Goal: Check status: Check status

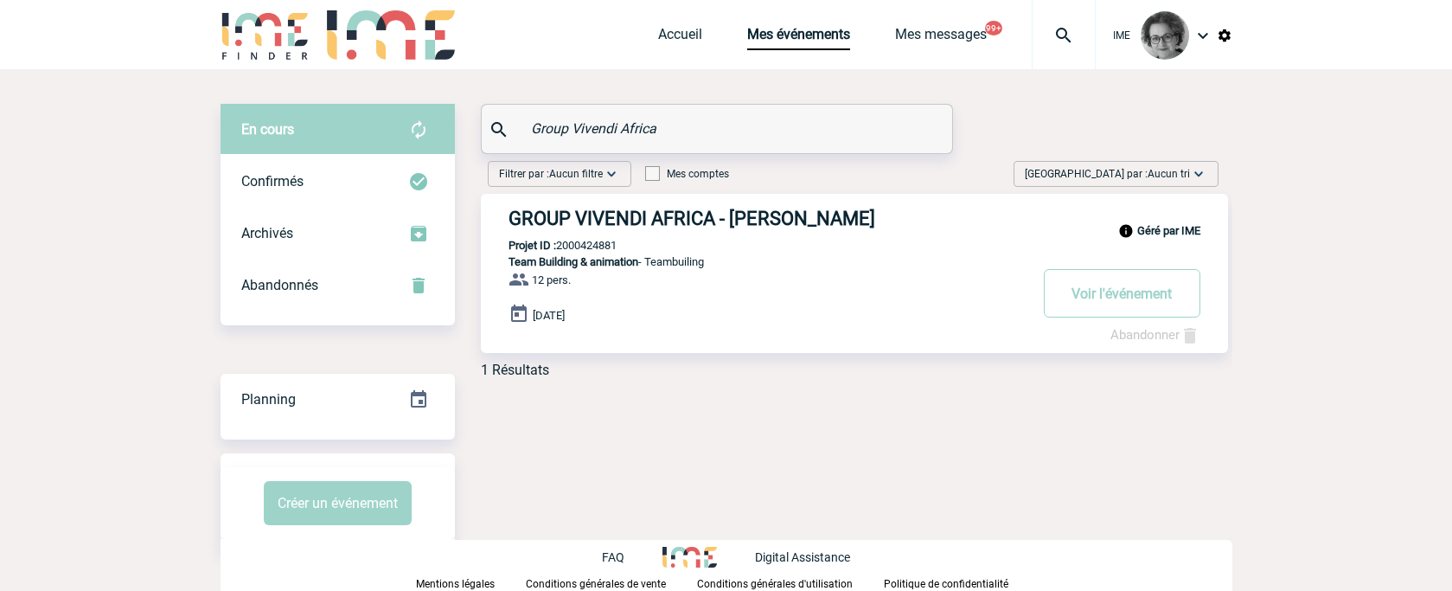
drag, startPoint x: 662, startPoint y: 133, endPoint x: 298, endPoint y: 100, distance: 365.7
click at [298, 100] on div "En cours En cours Confirmés Archivés Abandonnés En cours Confirmés Archivés Aba…" at bounding box center [727, 328] width 1012 height 518
paste input "2000414372"
type input "2000414372"
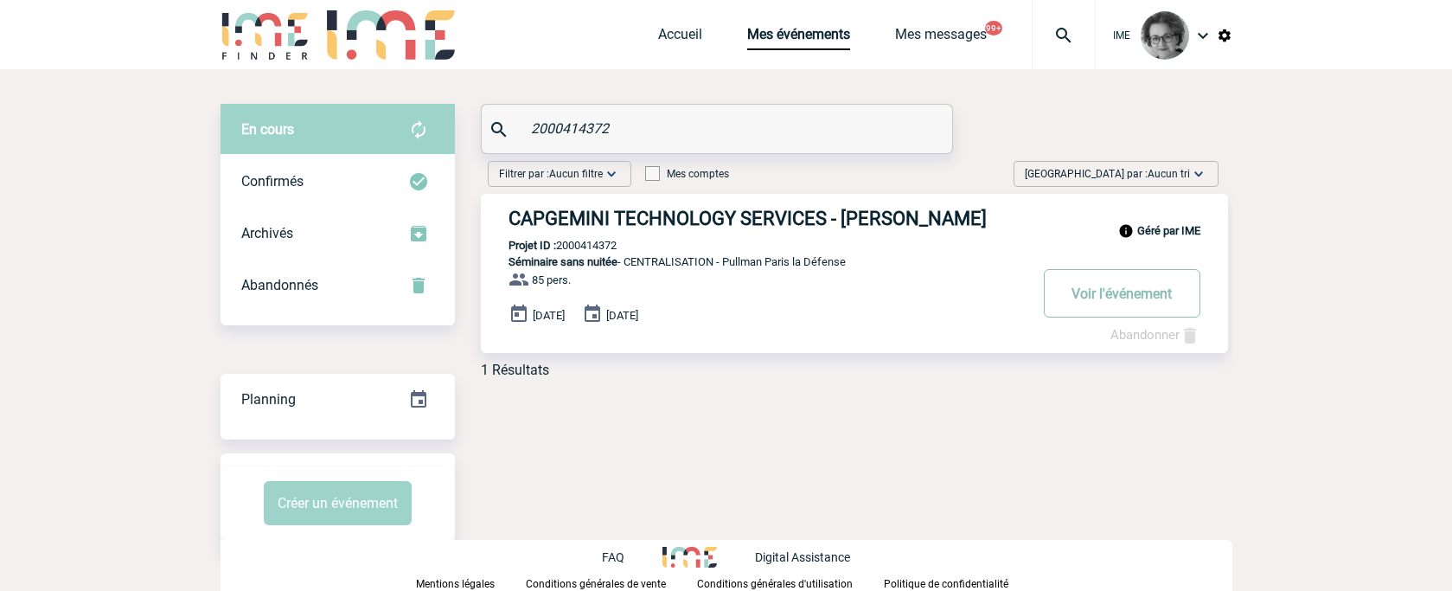
click at [1094, 293] on button "Voir l'événement" at bounding box center [1122, 293] width 157 height 48
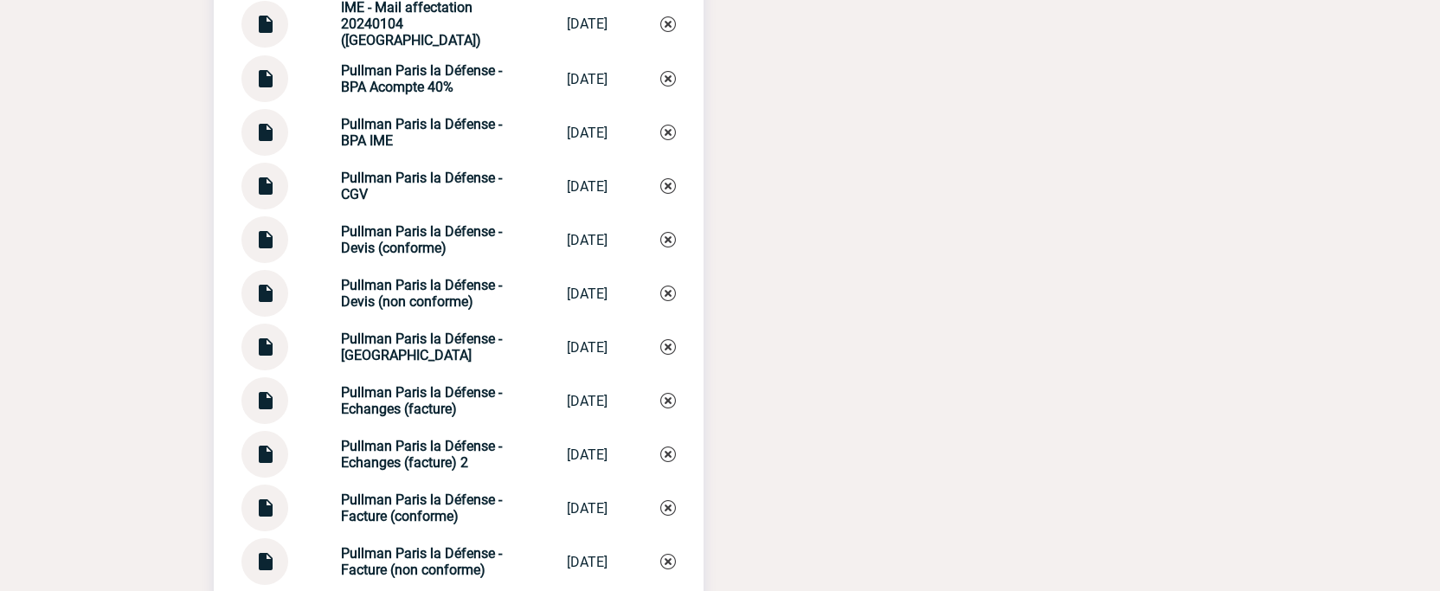
scroll to position [2595, 0]
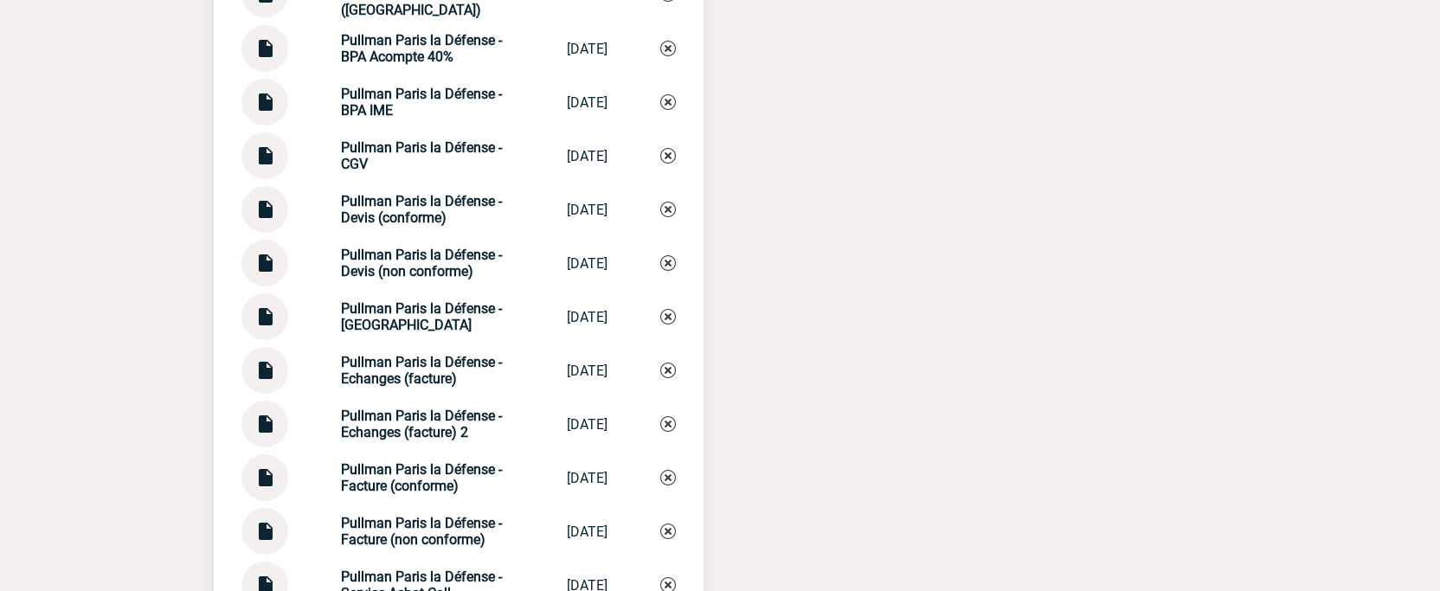
click at [270, 327] on img at bounding box center [264, 310] width 22 height 34
